Goal: Transaction & Acquisition: Purchase product/service

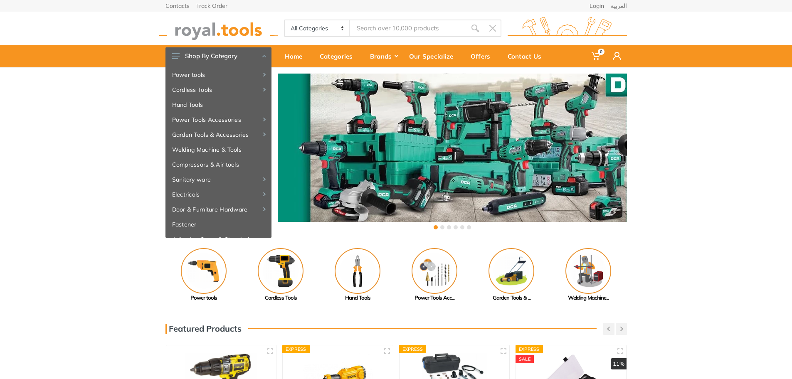
click at [405, 30] on input "Site search" at bounding box center [408, 28] width 116 height 17
type input "b"
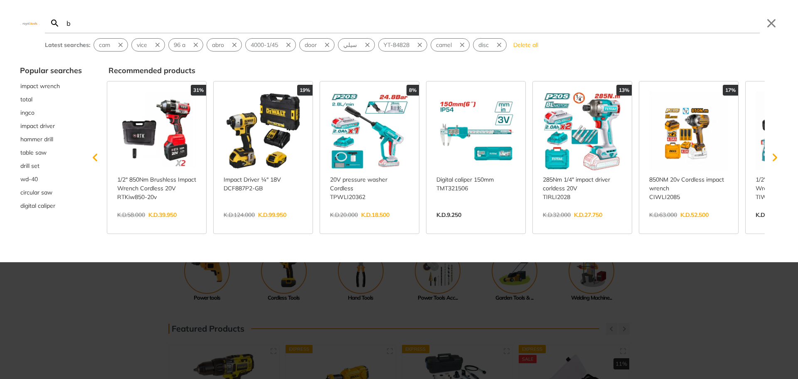
type input "b"
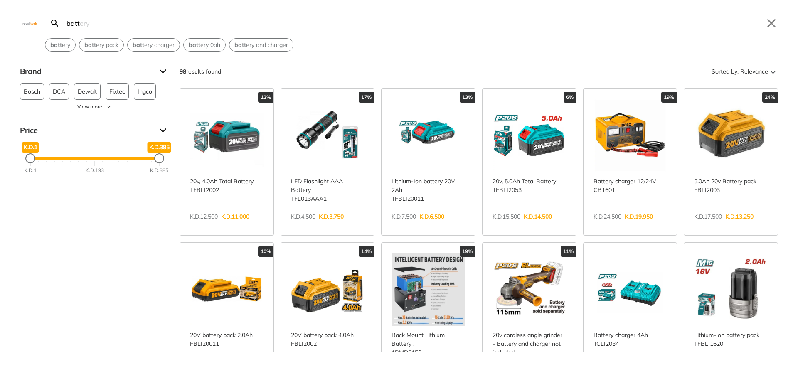
type input "batt"
click at [523, 225] on link "View more →" at bounding box center [529, 225] width 74 height 0
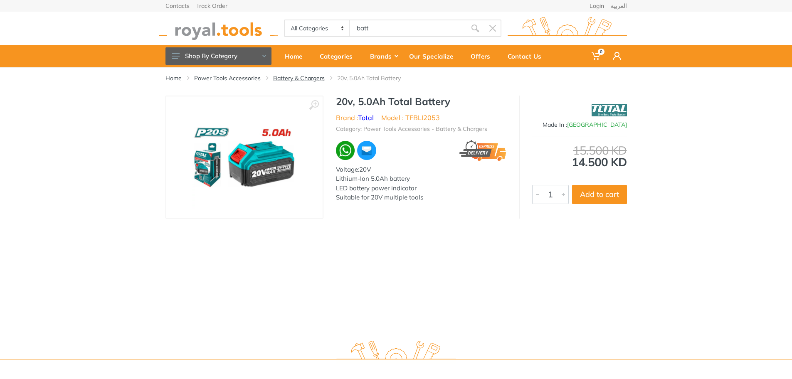
click at [293, 77] on link "Battery & Chargers" at bounding box center [299, 78] width 52 height 8
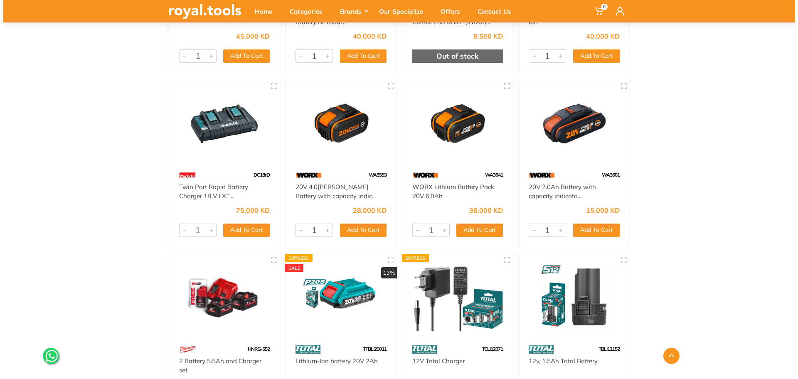
scroll to position [392, 0]
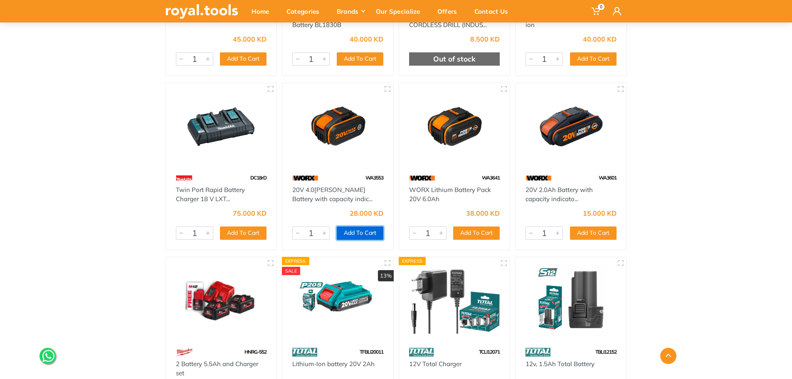
click at [360, 229] on button "Add To Cart" at bounding box center [360, 232] width 47 height 13
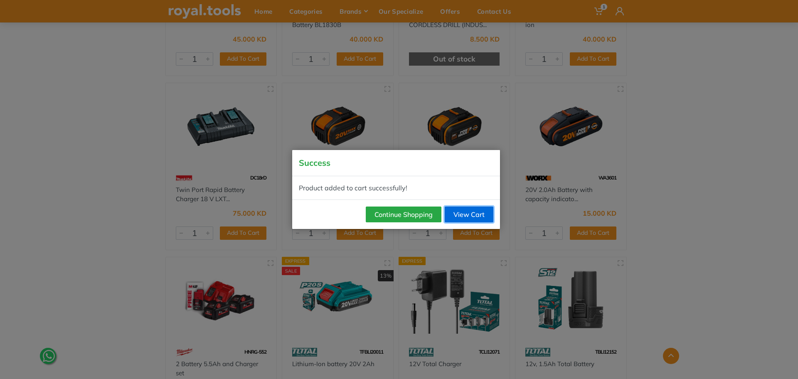
click at [462, 215] on link "View Cart" at bounding box center [469, 215] width 49 height 16
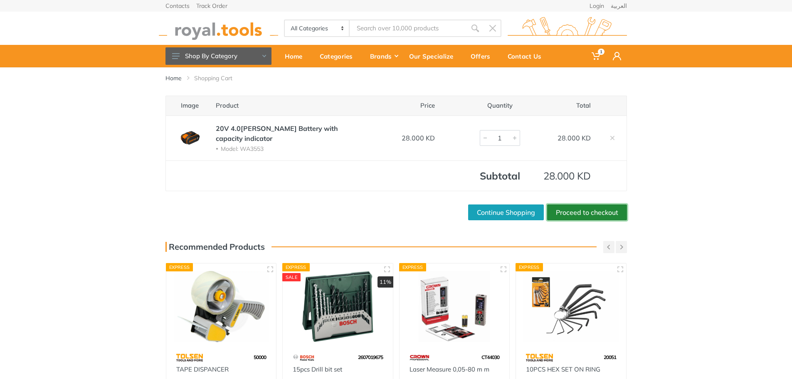
click at [581, 205] on link "Proceed to checkout" at bounding box center [587, 212] width 80 height 16
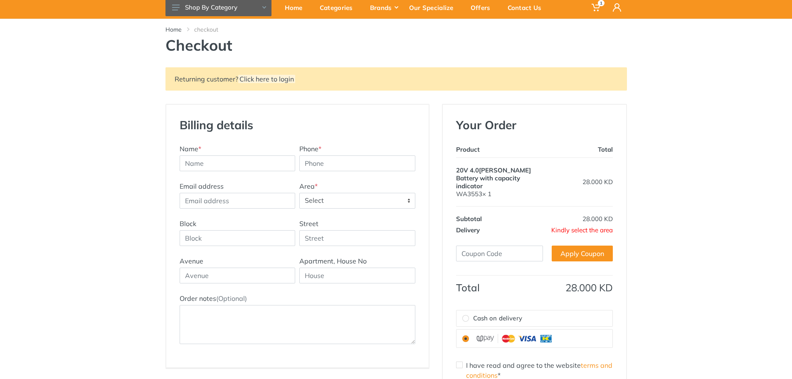
scroll to position [83, 0]
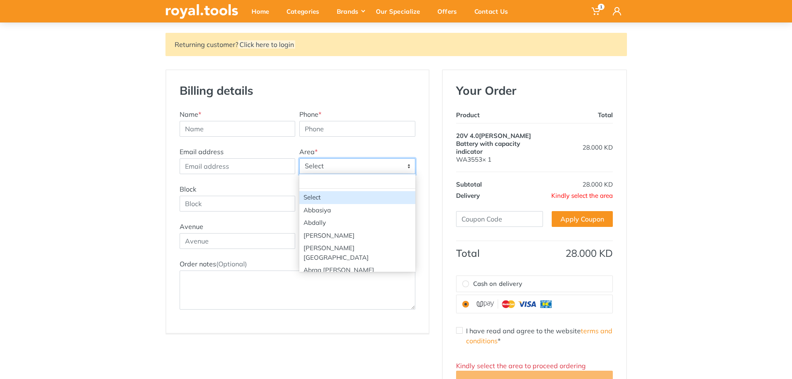
click at [330, 167] on span "Select" at bounding box center [357, 166] width 115 height 15
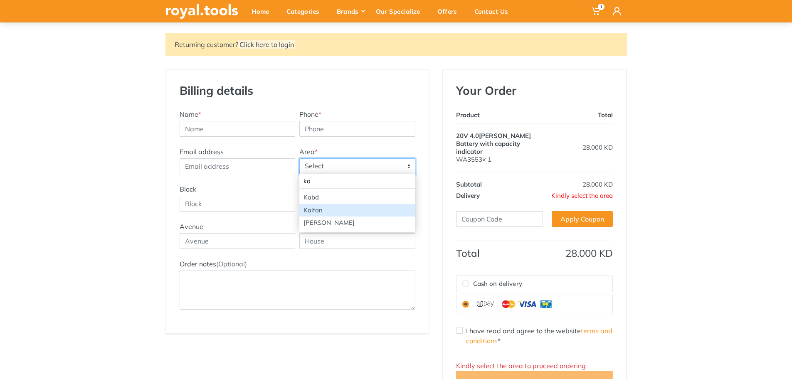
type input "ka"
select select "47"
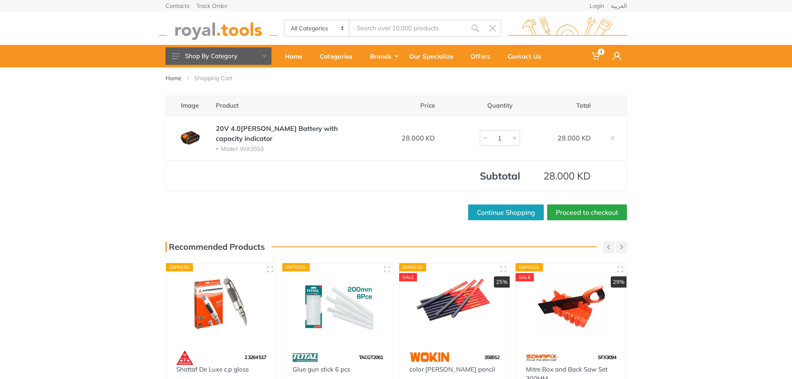
drag, startPoint x: 0, startPoint y: 0, endPoint x: 413, endPoint y: 32, distance: 414.3
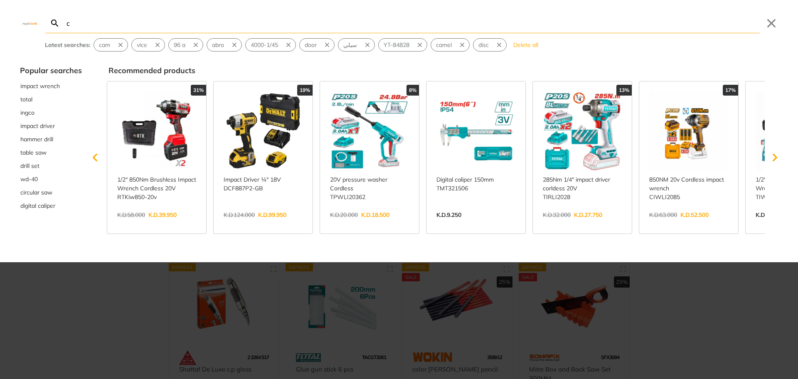
type input "c"
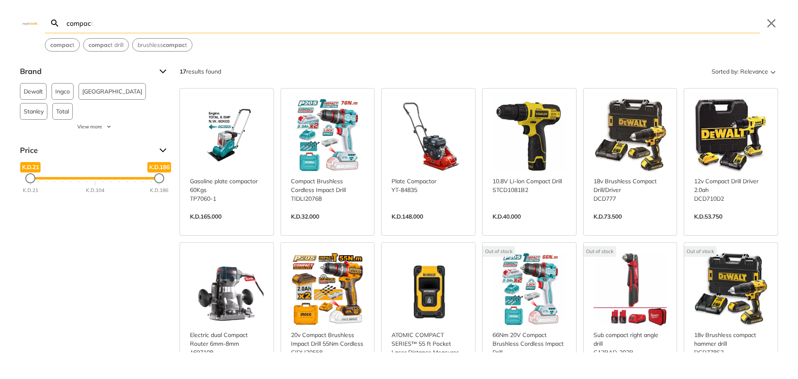
drag, startPoint x: 263, startPoint y: 22, endPoint x: 0, endPoint y: 23, distance: 262.7
click at [0, 23] on div "Search compac compact Submit Close compac t compac t drill brushless compac t" at bounding box center [399, 26] width 798 height 52
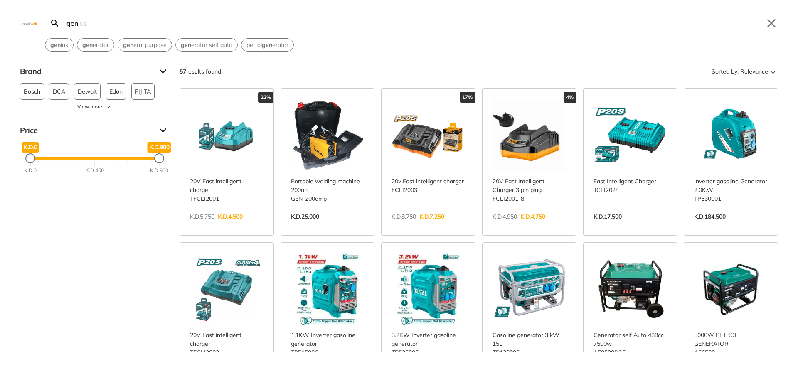
type input "gen"
click at [517, 379] on link "View more →" at bounding box center [529, 379] width 74 height 0
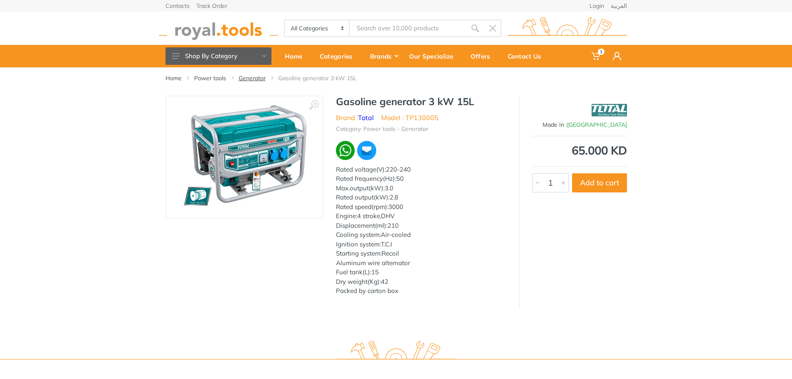
click at [248, 78] on link "Generator" at bounding box center [252, 78] width 27 height 8
type input "gen"
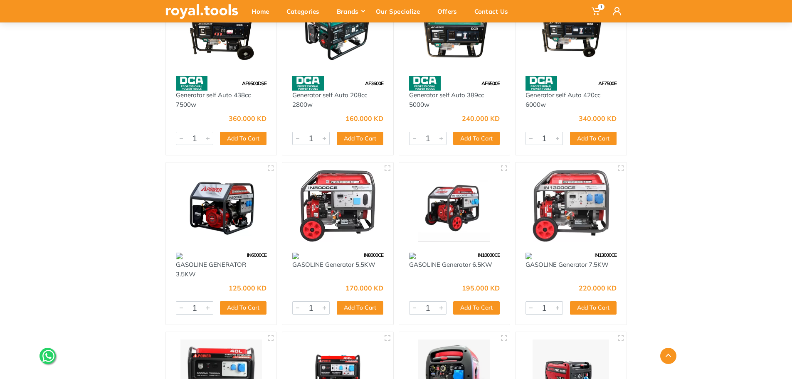
scroll to position [1013, 0]
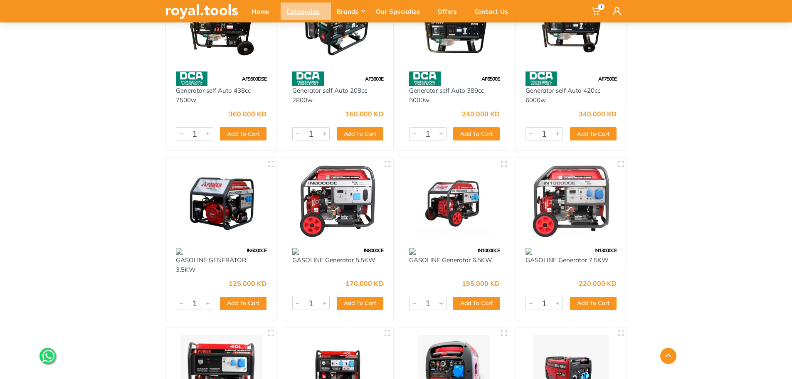
click at [311, 18] on div "Categories" at bounding box center [306, 10] width 50 height 17
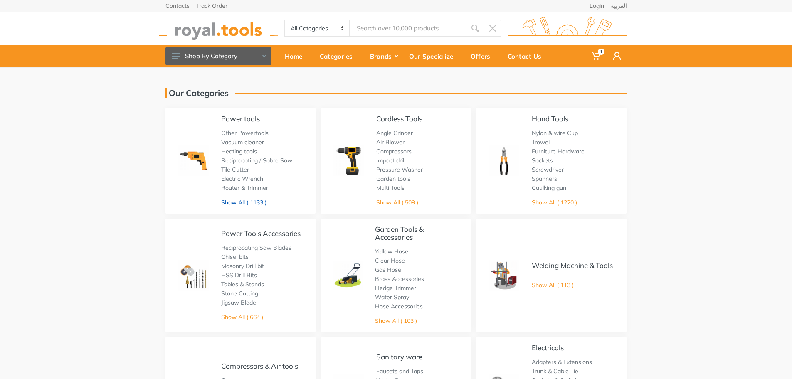
click at [254, 203] on link "Show All ( 1133 )" at bounding box center [243, 202] width 45 height 7
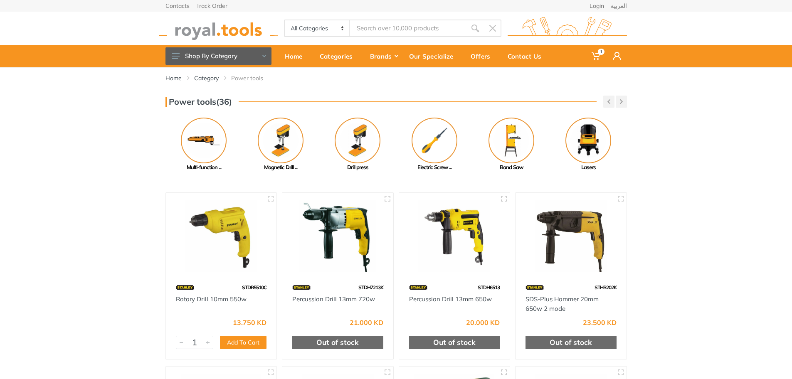
click at [623, 108] on div "Power tools(36) Previous Cut Off Machine Table saw Next" at bounding box center [396, 134] width 474 height 76
click at [621, 100] on icon "button" at bounding box center [621, 101] width 3 height 5
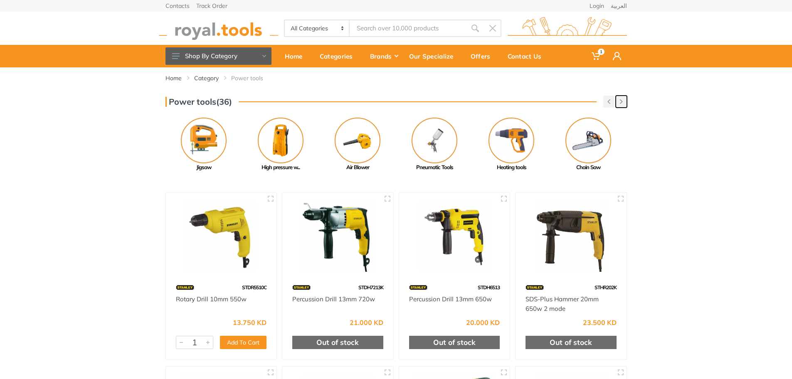
click at [621, 99] on icon "button" at bounding box center [621, 101] width 3 height 5
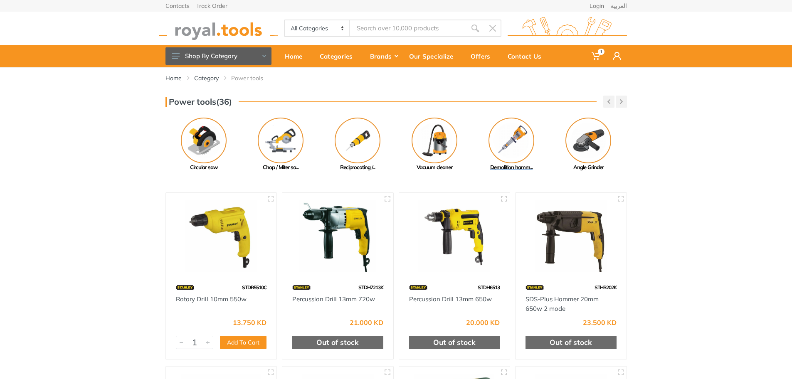
click at [514, 128] on img at bounding box center [511, 141] width 46 height 46
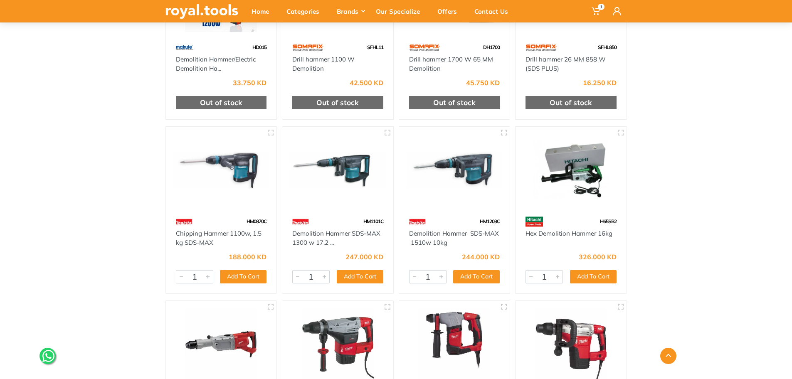
scroll to position [342, 0]
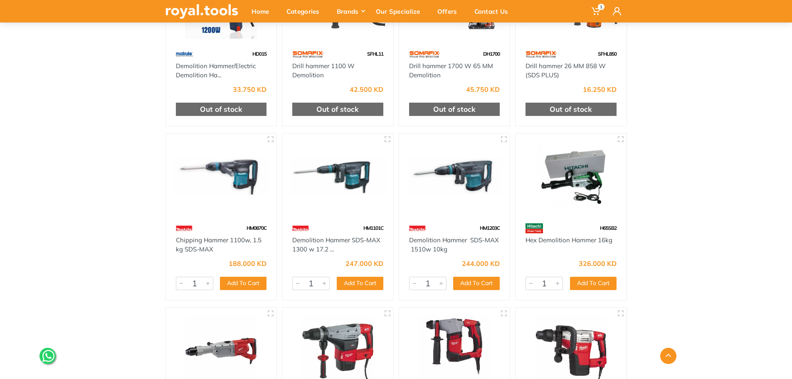
click at [345, 179] on img at bounding box center [338, 177] width 96 height 72
click at [244, 180] on img at bounding box center [221, 177] width 96 height 72
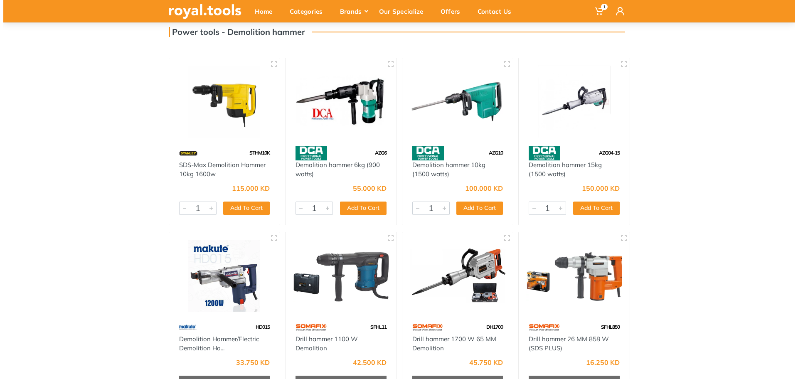
scroll to position [0, 0]
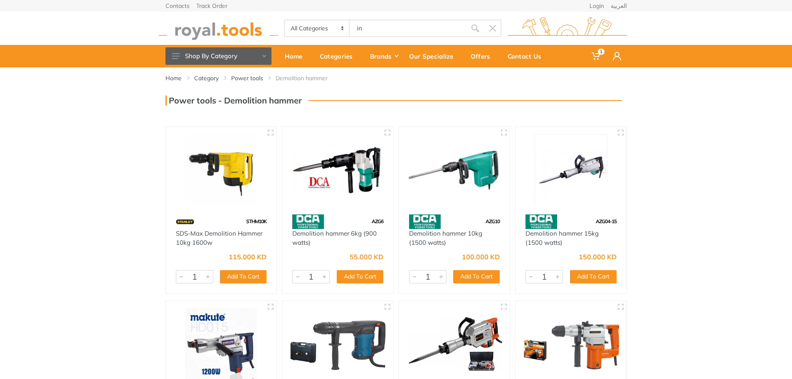
type input "i"
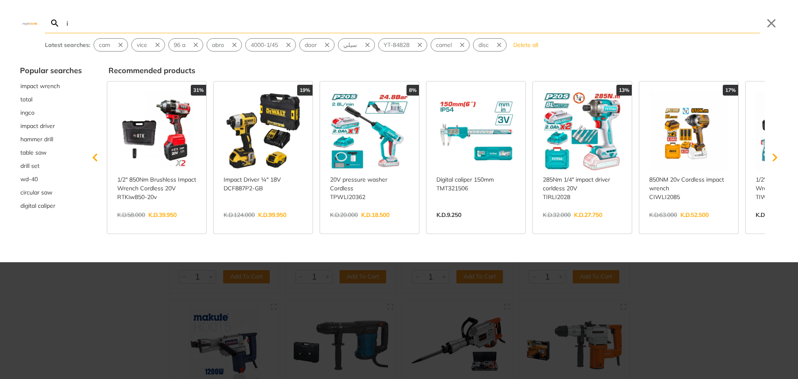
type input "i"
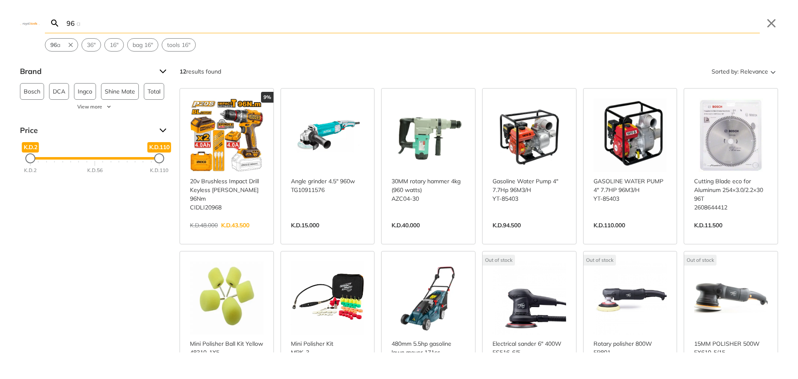
type input "96"
click at [241, 234] on link "View more →" at bounding box center [227, 234] width 74 height 0
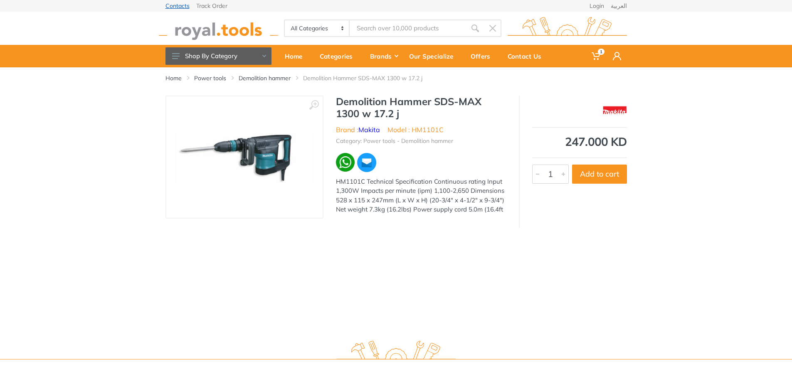
click at [180, 4] on link "Contacts" at bounding box center [177, 6] width 24 height 6
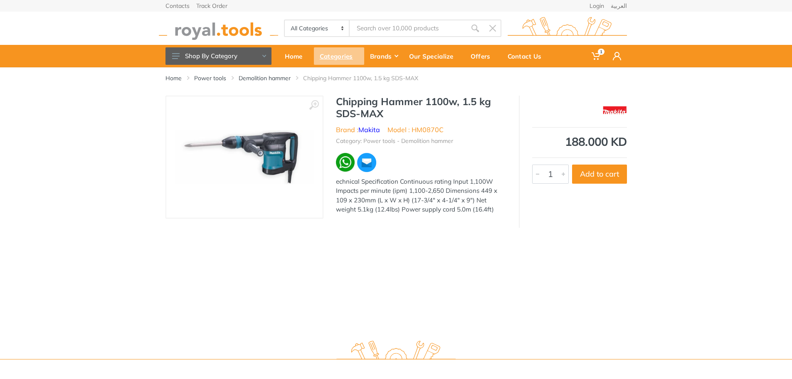
click at [337, 54] on div "Categories" at bounding box center [339, 55] width 50 height 17
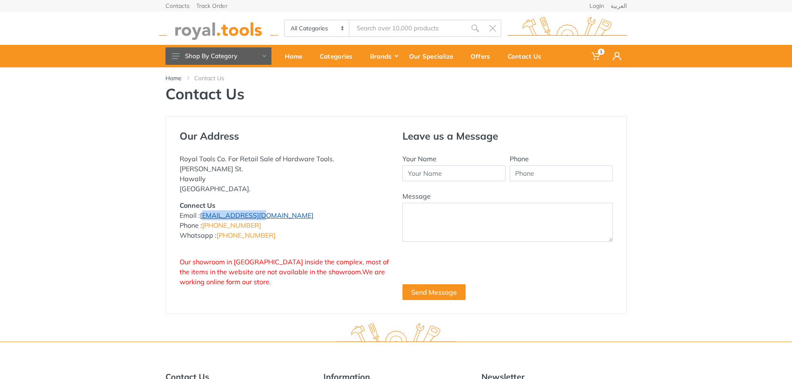
drag, startPoint x: 258, startPoint y: 217, endPoint x: 201, endPoint y: 217, distance: 57.4
click at [201, 217] on p "Connect Us Email : [EMAIL_ADDRESS][DOMAIN_NAME] Phone : [PHONE_NUMBER] Whatsapp…" at bounding box center [285, 220] width 210 height 40
copy link "[EMAIL_ADDRESS][DOMAIN_NAME]"
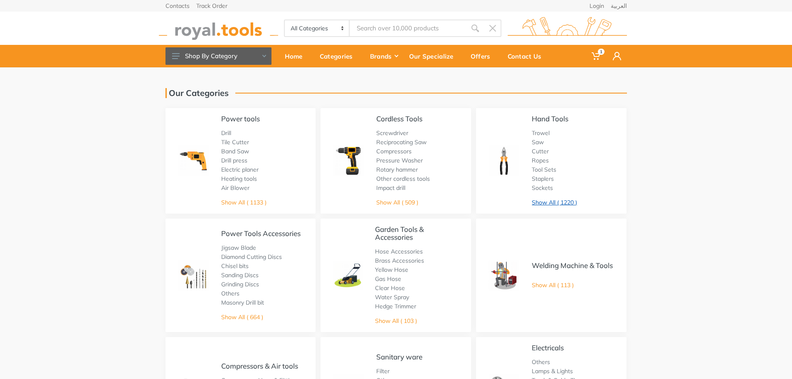
click at [558, 204] on link "Show All ( 1220 )" at bounding box center [554, 202] width 45 height 7
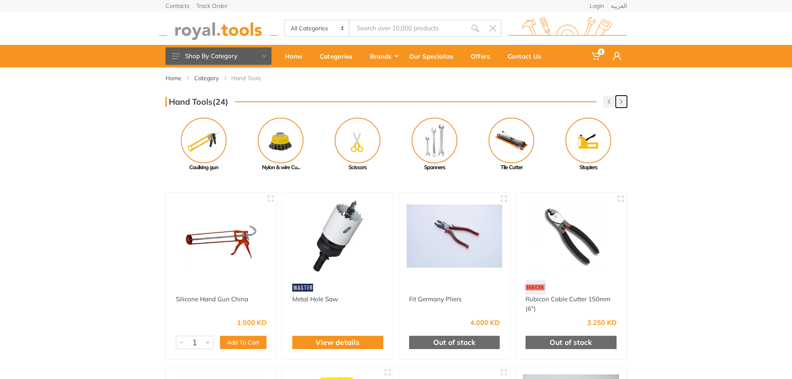
click at [617, 100] on button "button" at bounding box center [620, 102] width 11 height 12
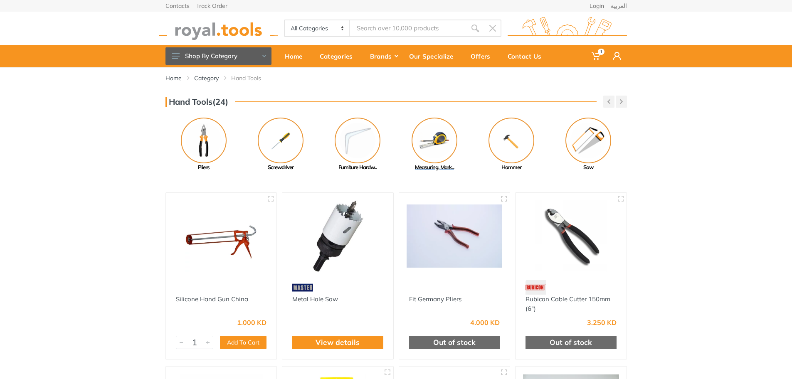
click at [423, 133] on img at bounding box center [434, 141] width 46 height 46
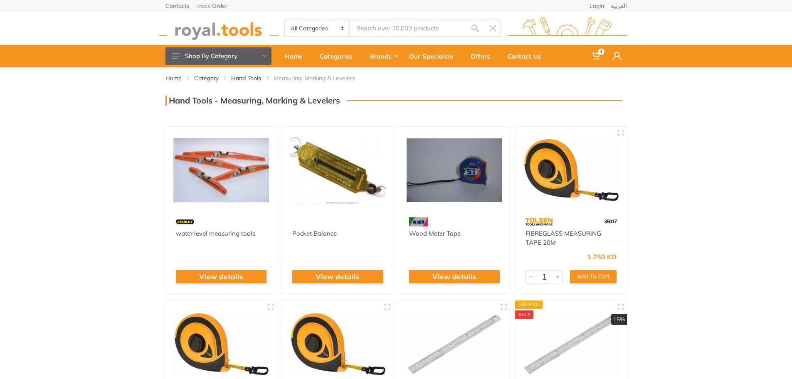
click at [209, 174] on img at bounding box center [221, 170] width 96 height 72
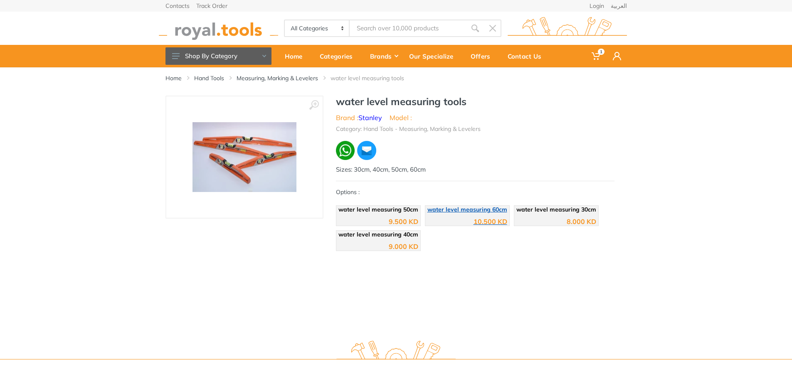
click at [484, 217] on div "10.500 KD" at bounding box center [467, 218] width 80 height 12
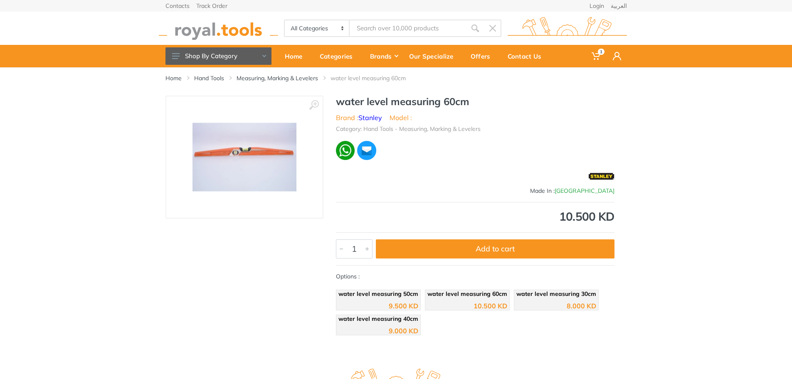
click at [392, 33] on input "Site search" at bounding box center [408, 28] width 116 height 17
click at [208, 32] on img at bounding box center [218, 28] width 119 height 23
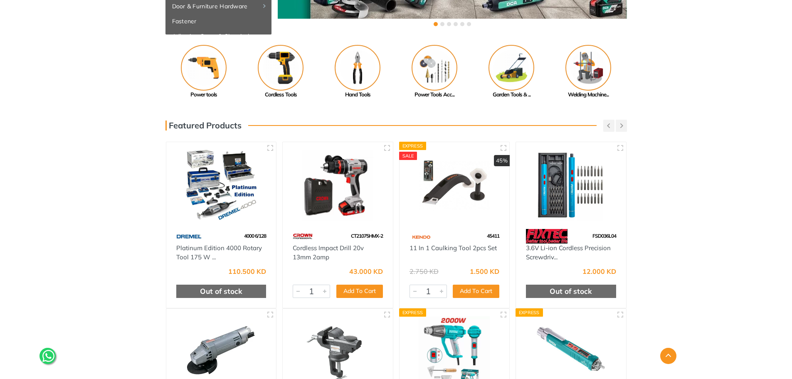
scroll to position [176, 0]
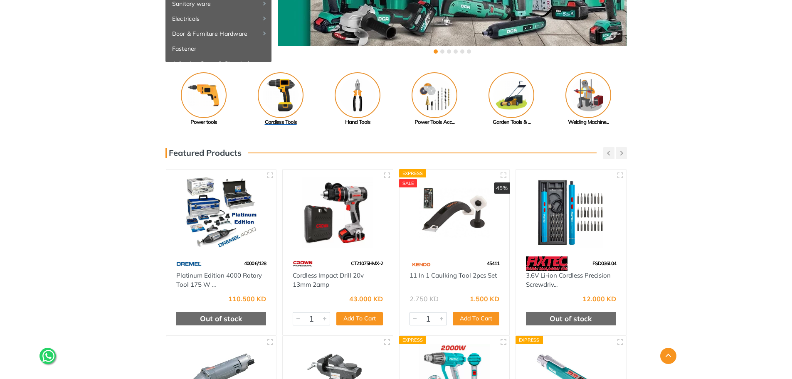
click at [283, 99] on img at bounding box center [281, 95] width 46 height 46
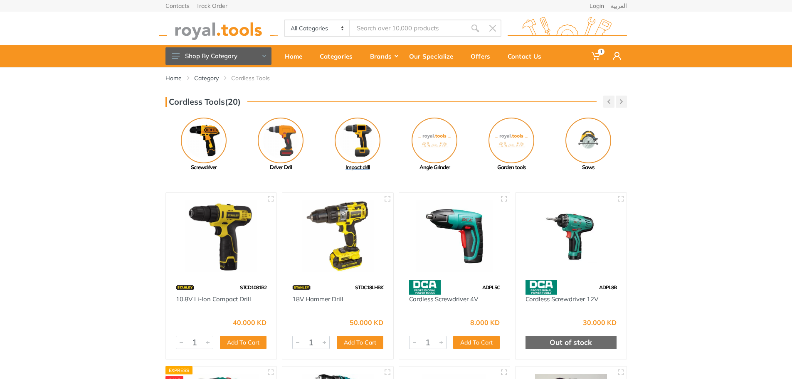
click at [361, 141] on img at bounding box center [358, 141] width 46 height 46
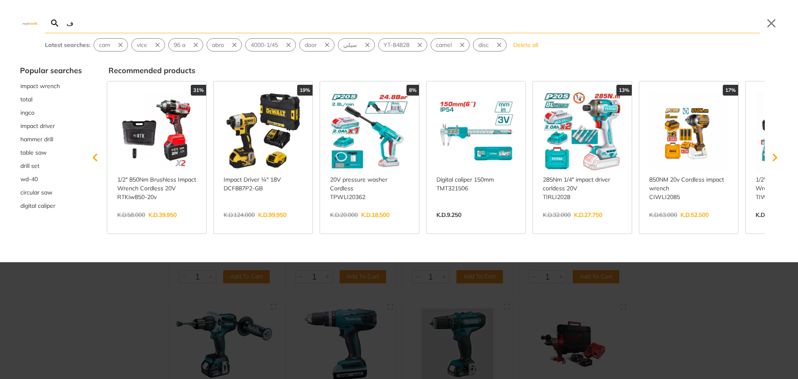
type input "ف"
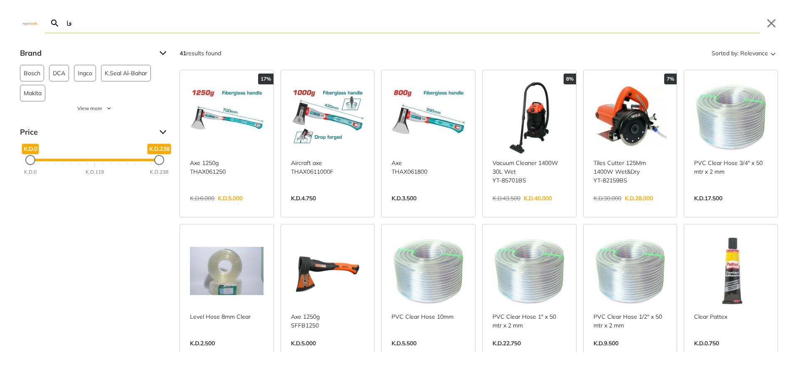
type input "ف"
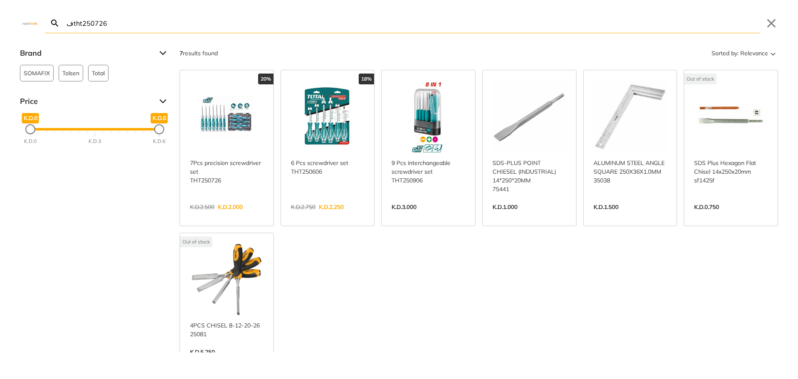
type input "فtht250726"
click at [229, 216] on link "View more →" at bounding box center [227, 216] width 74 height 0
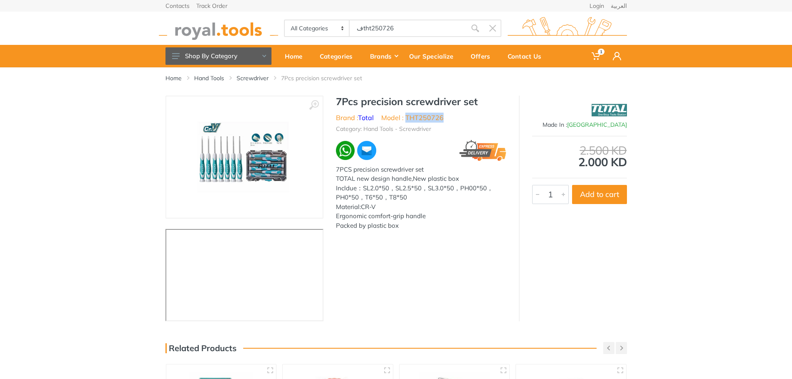
drag, startPoint x: 447, startPoint y: 118, endPoint x: 407, endPoint y: 121, distance: 40.0
click at [407, 121] on ul "Brand : Total Model : THT250726" at bounding box center [421, 118] width 170 height 10
copy li "THT250726"
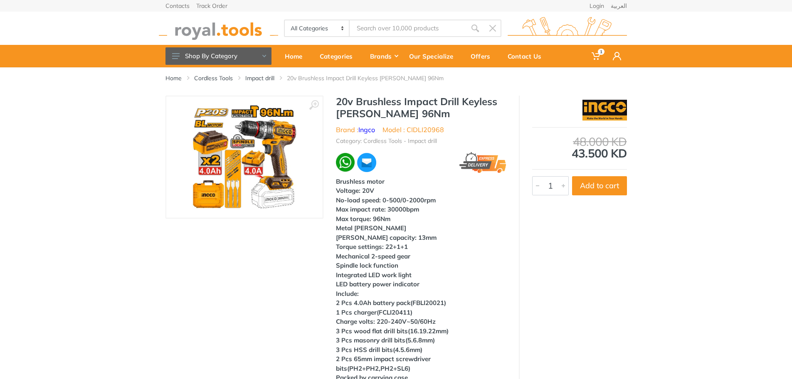
type input "96"
click at [207, 37] on img at bounding box center [218, 28] width 119 height 23
